Goal: Find specific page/section: Find specific page/section

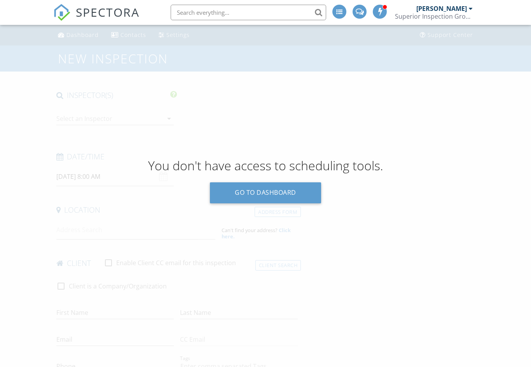
click at [188, 10] on input "text" at bounding box center [248, 13] width 155 height 16
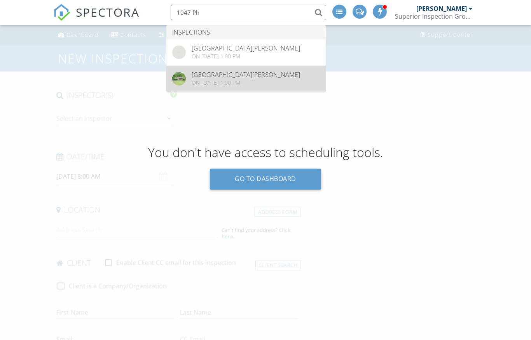
type input "1047 Ph"
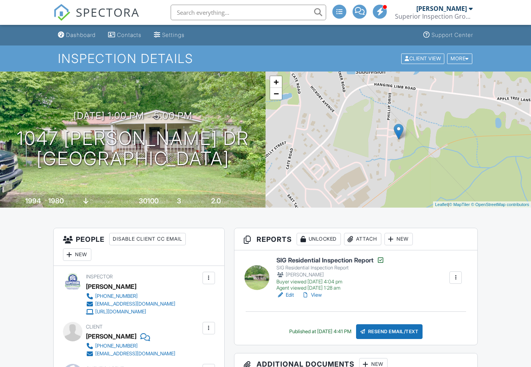
click at [314, 296] on link "View" at bounding box center [311, 295] width 20 height 8
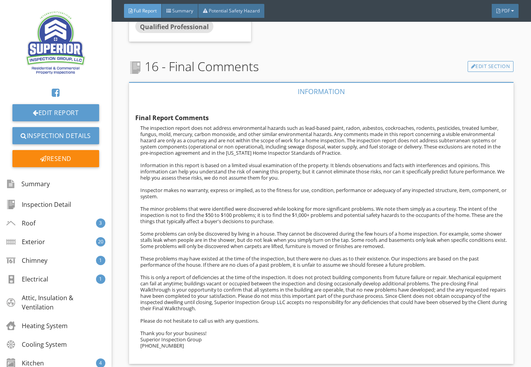
scroll to position [15656, 0]
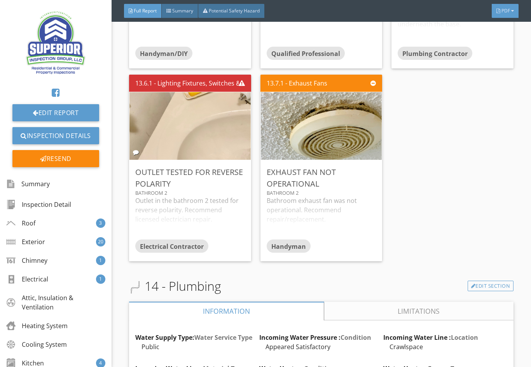
click at [511, 10] on div at bounding box center [512, 11] width 3 height 5
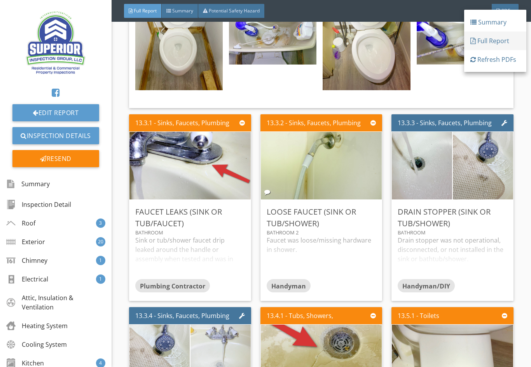
scroll to position [12603, 0]
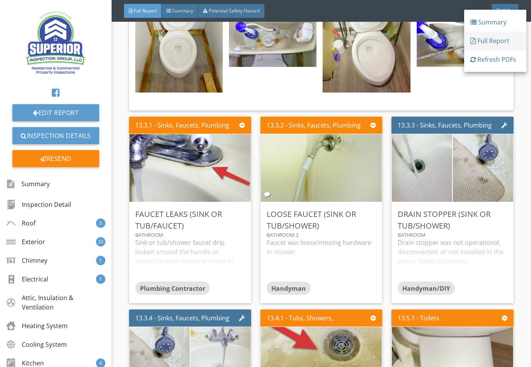
click at [499, 43] on div "Full Report" at bounding box center [495, 40] width 50 height 9
